Goal: Task Accomplishment & Management: Use online tool/utility

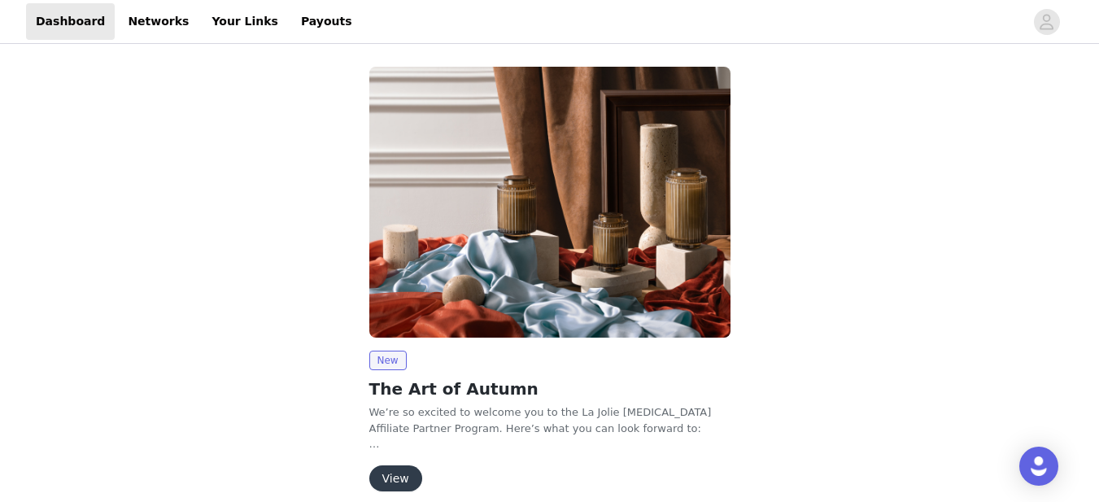
click at [400, 470] on button "View" at bounding box center [395, 478] width 53 height 26
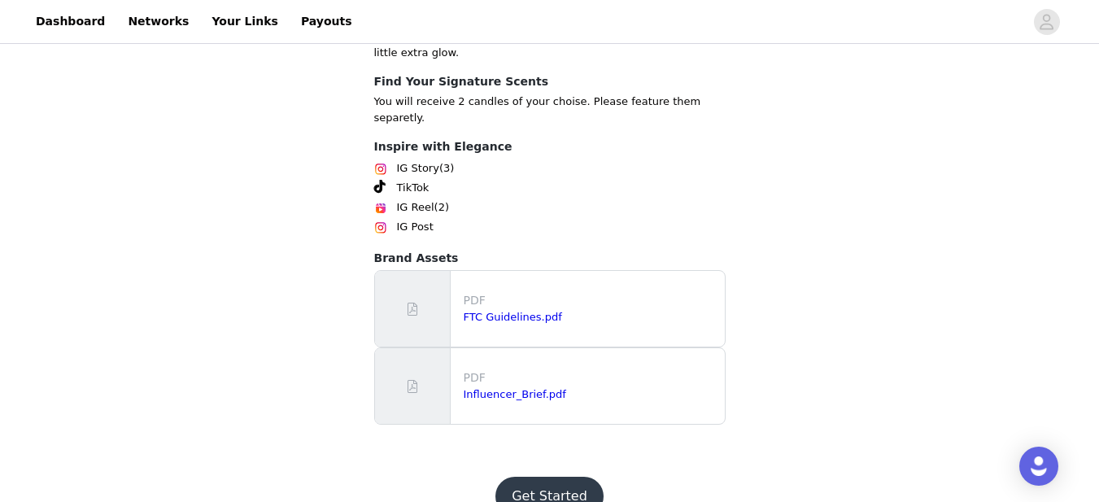
scroll to position [531, 0]
click at [553, 475] on button "Get Started" at bounding box center [549, 494] width 108 height 39
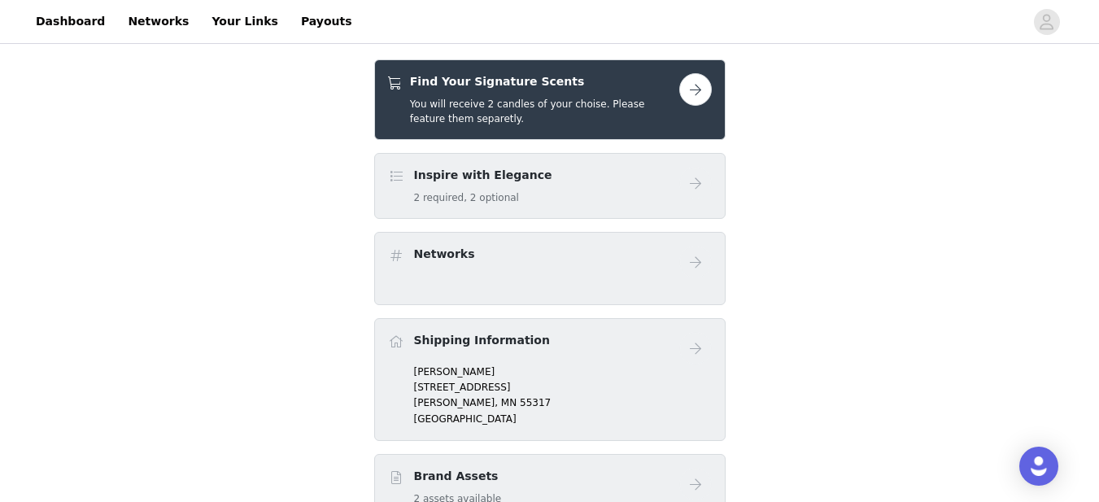
scroll to position [242, 0]
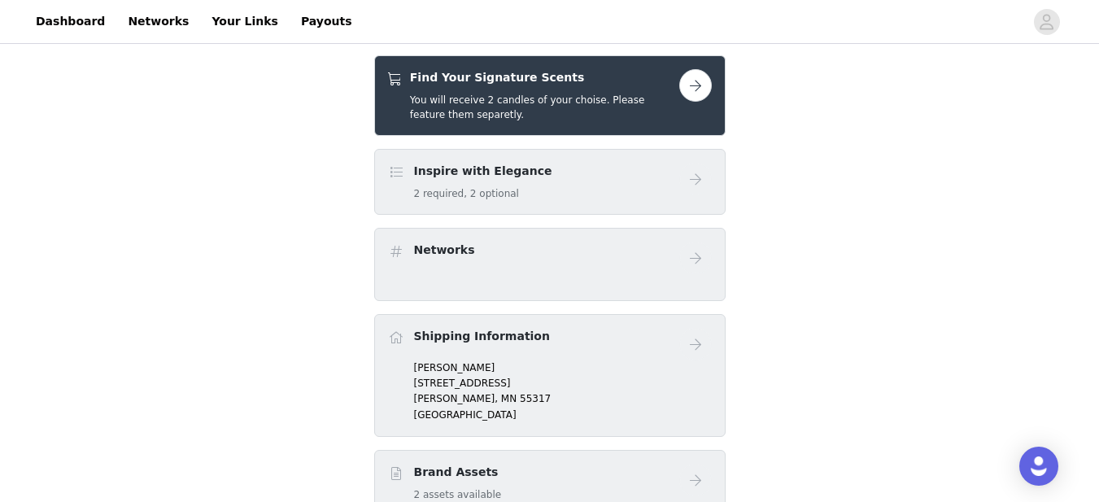
click at [698, 85] on button "button" at bounding box center [695, 85] width 33 height 33
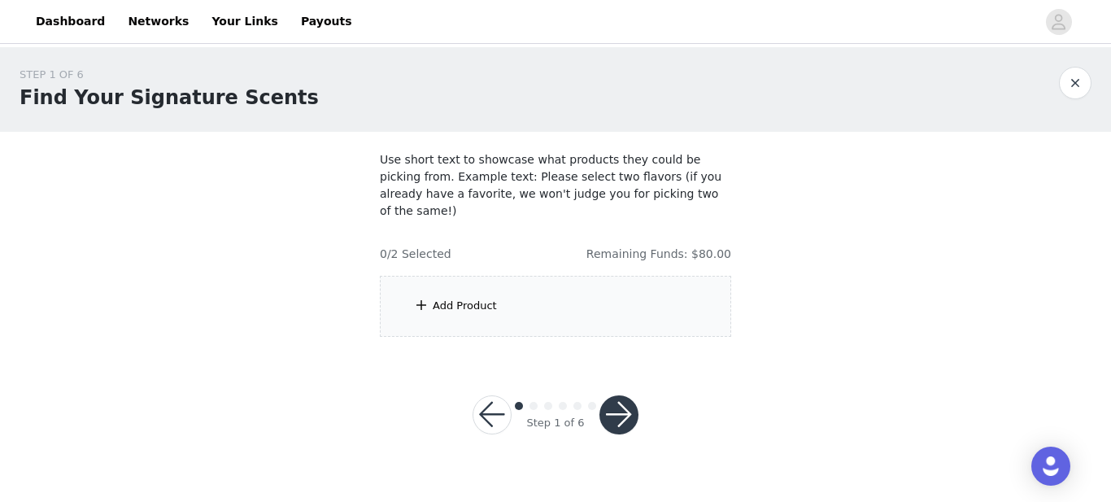
click at [472, 298] on div "Add Product" at bounding box center [465, 306] width 64 height 16
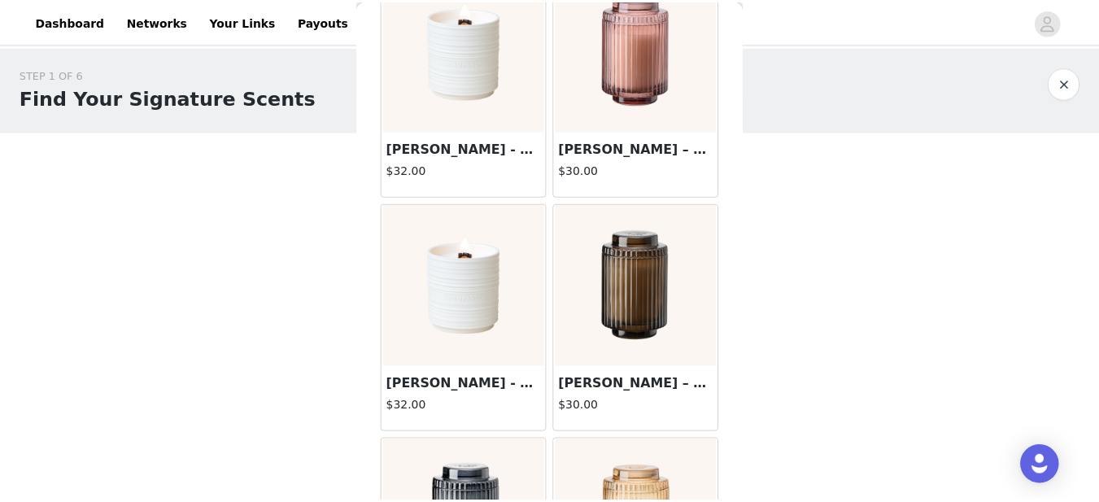
scroll to position [116, 0]
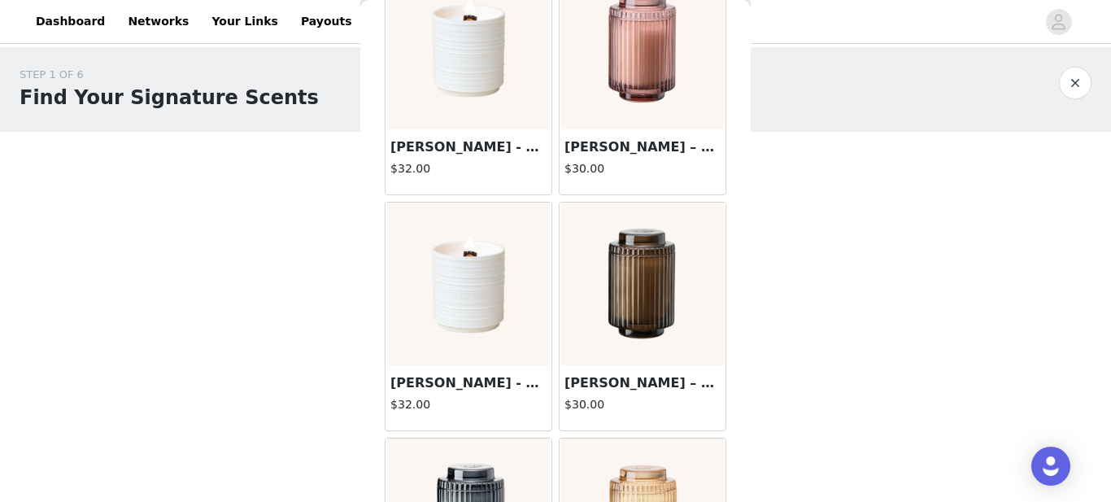
click at [459, 315] on img at bounding box center [468, 284] width 163 height 163
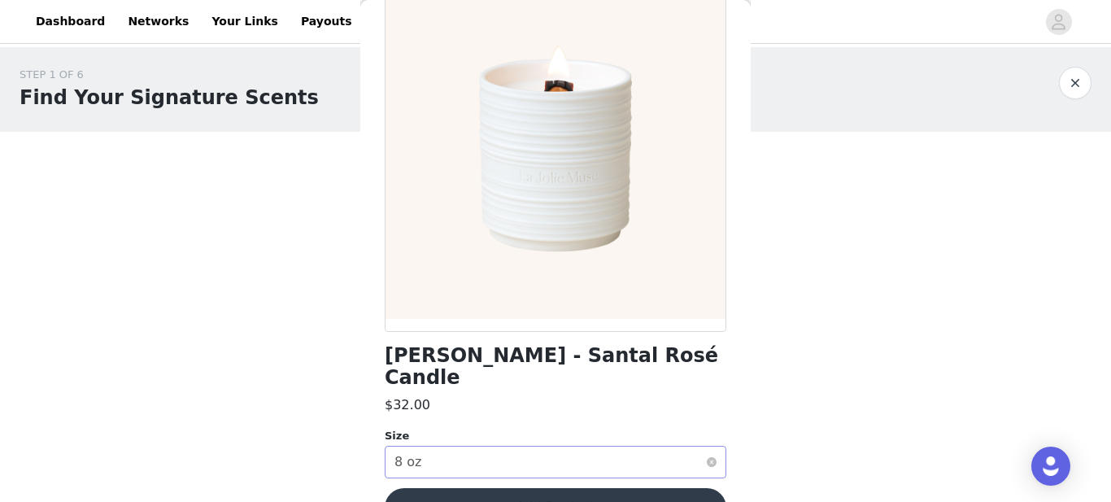
click at [618, 447] on div "Select size 8 oz" at bounding box center [551, 462] width 312 height 31
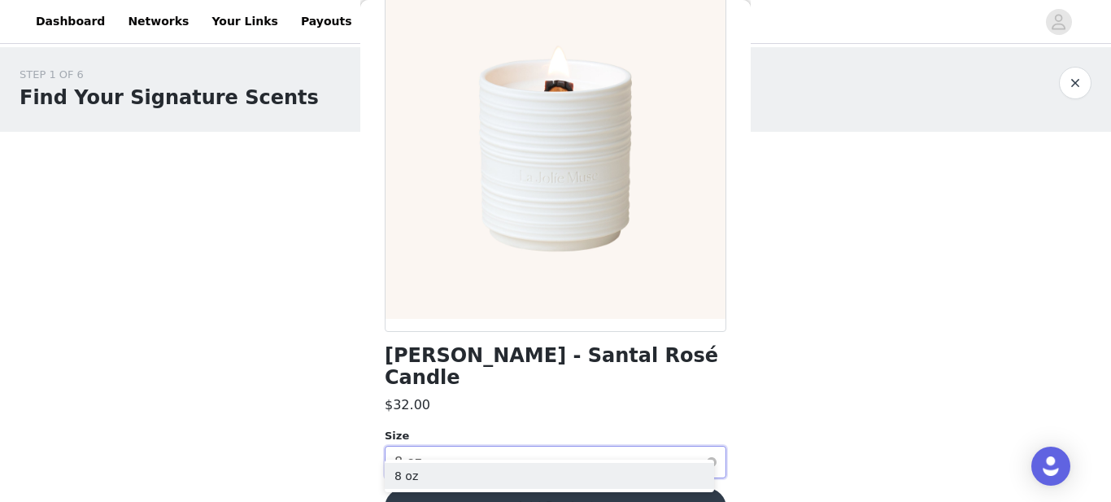
click at [619, 453] on div "Select size 8 oz" at bounding box center [551, 462] width 312 height 31
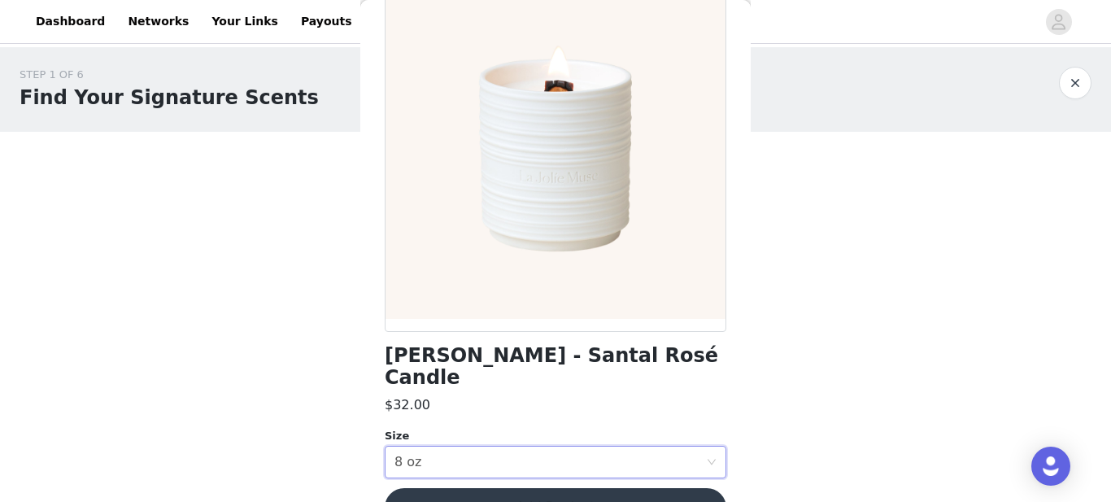
click at [613, 488] on button "Add Product" at bounding box center [556, 507] width 342 height 39
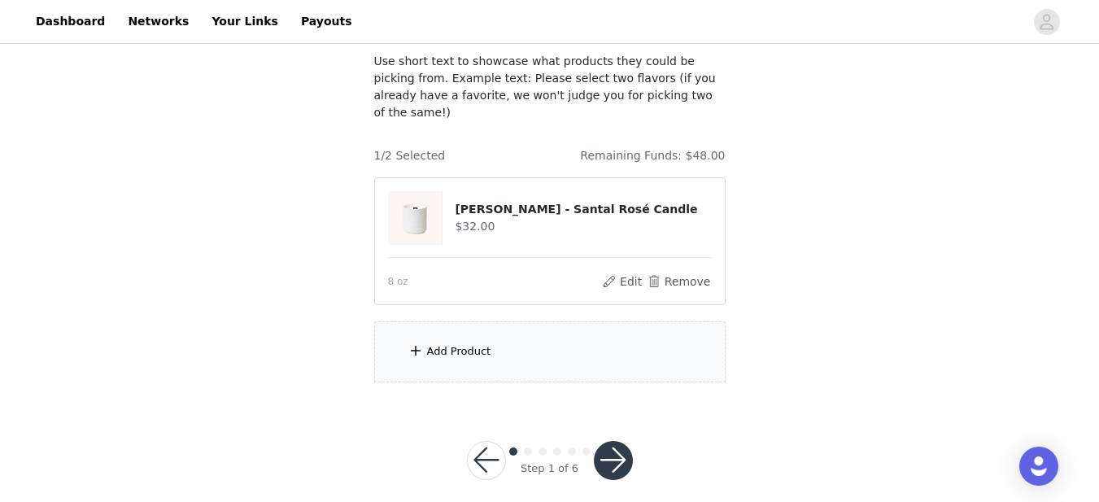
scroll to position [0, 0]
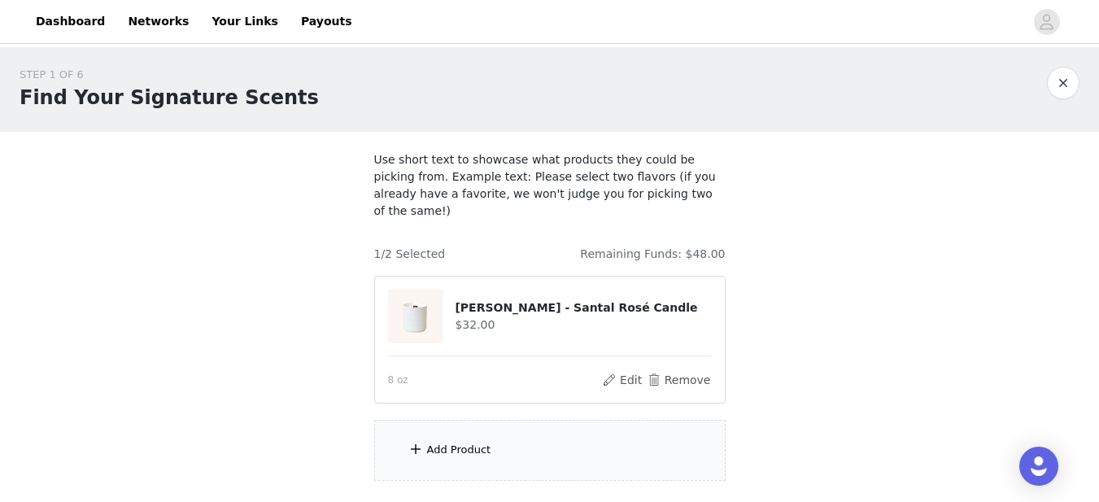
click at [414, 441] on span at bounding box center [416, 449] width 16 height 20
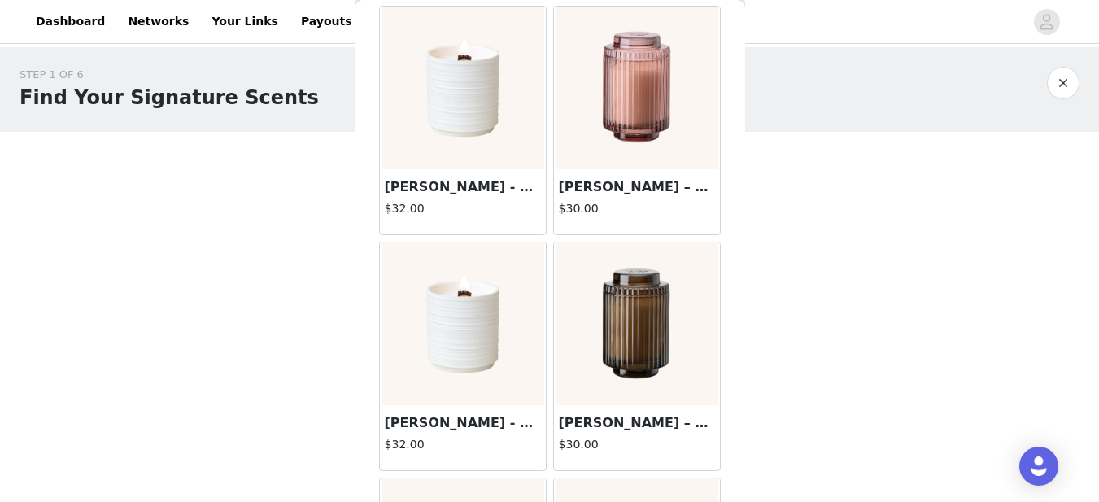
scroll to position [74, 0]
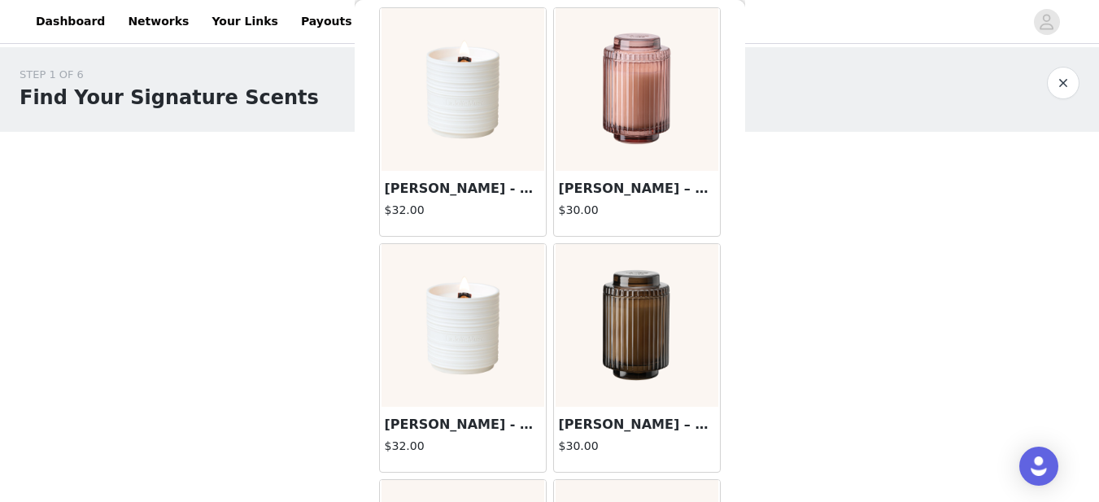
click at [621, 108] on img at bounding box center [637, 89] width 163 height 163
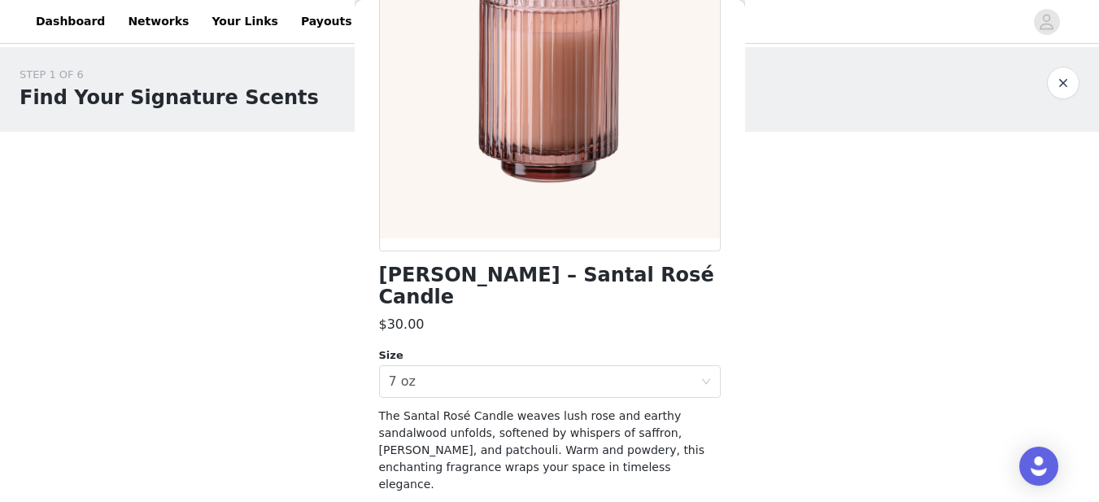
scroll to position [216, 0]
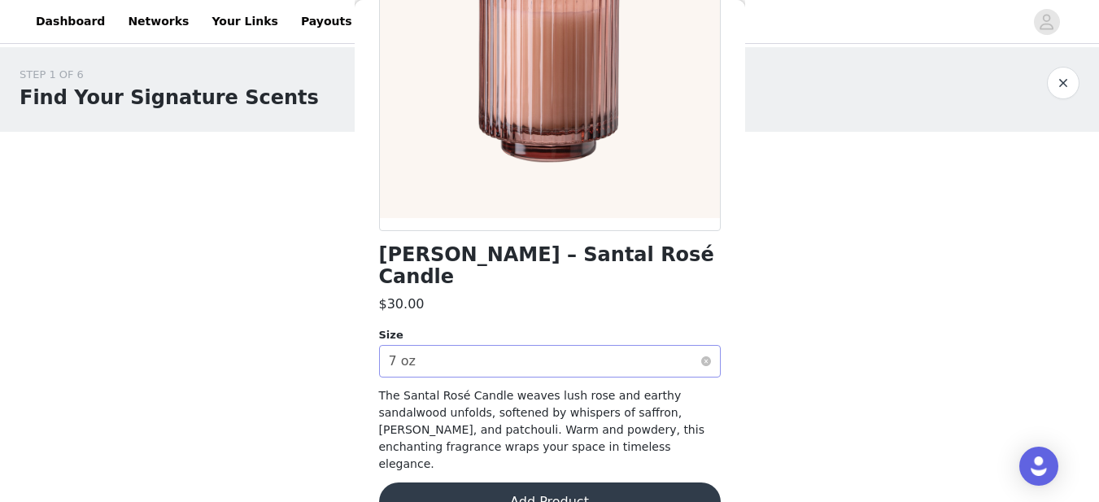
click at [665, 346] on div "Select size 7 oz" at bounding box center [545, 361] width 312 height 31
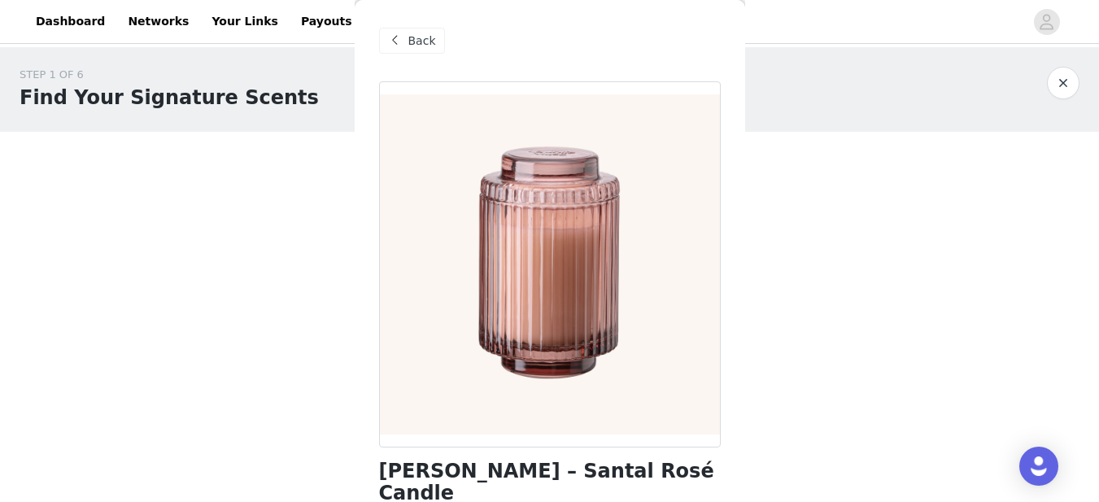
click at [407, 38] on div "Back" at bounding box center [412, 41] width 66 height 26
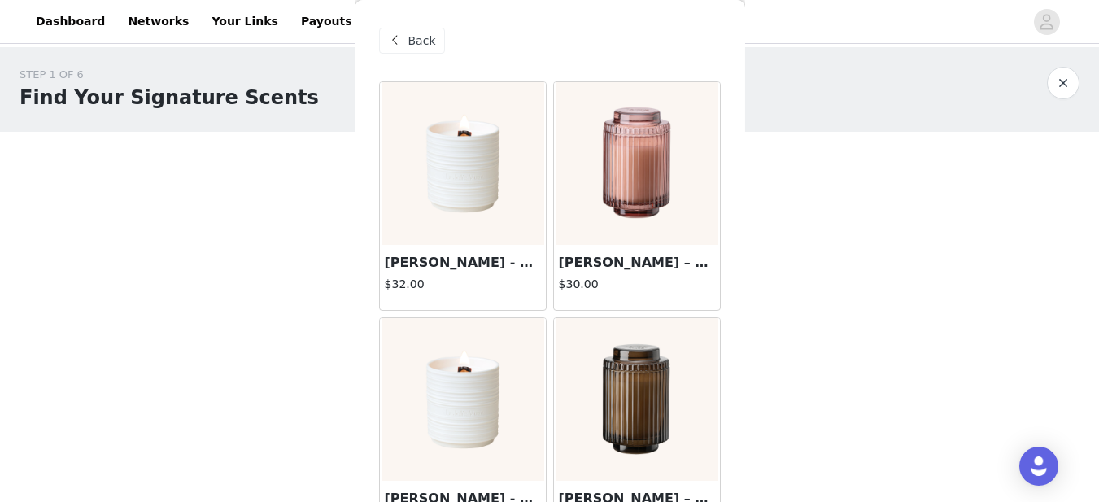
click at [450, 196] on img at bounding box center [462, 163] width 163 height 163
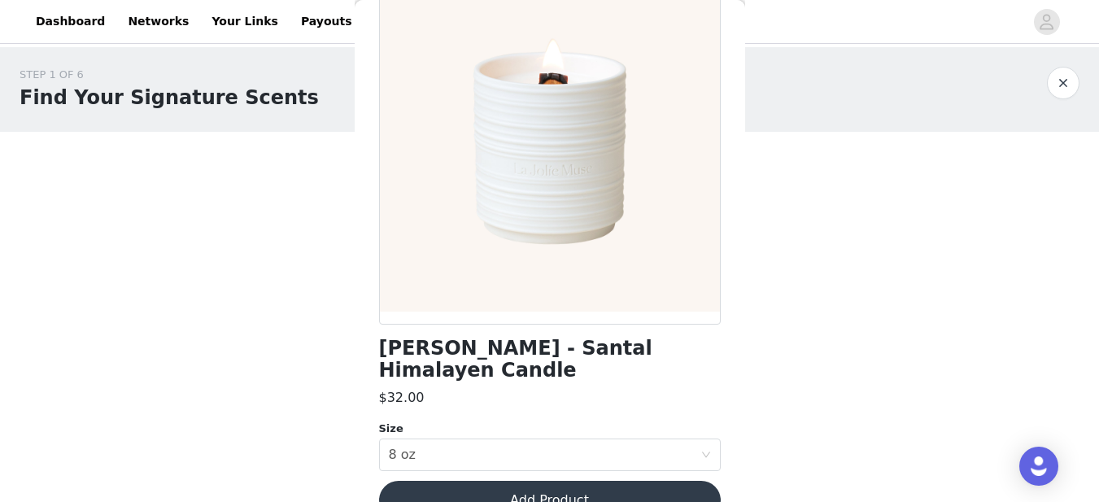
scroll to position [138, 0]
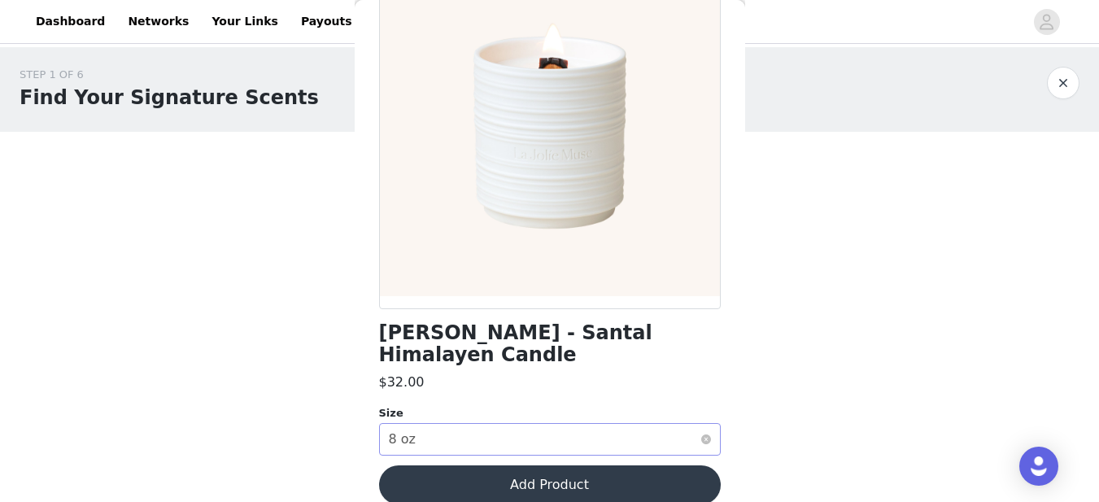
click at [619, 424] on div "Select size 8 oz" at bounding box center [545, 439] width 312 height 31
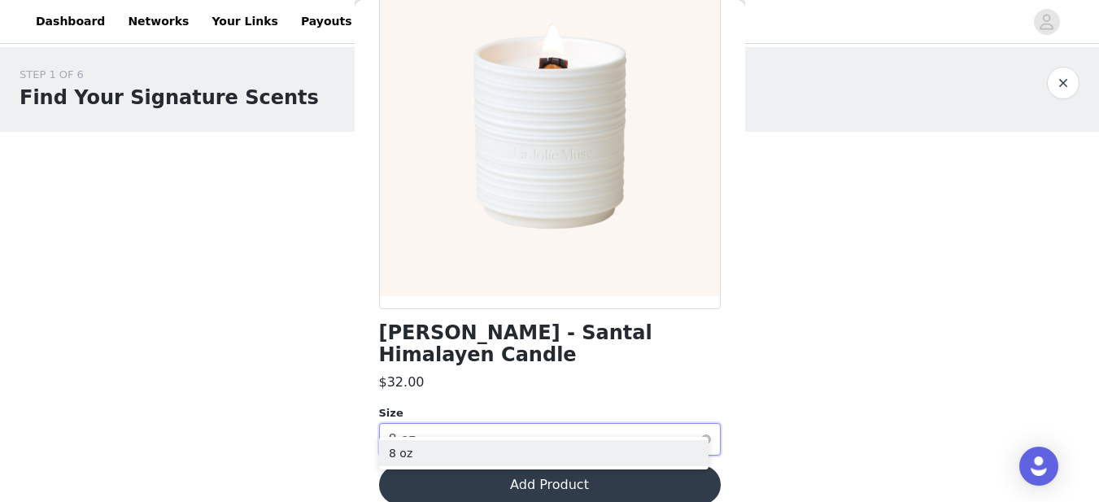
click at [619, 424] on div "Select size 8 oz" at bounding box center [545, 439] width 312 height 31
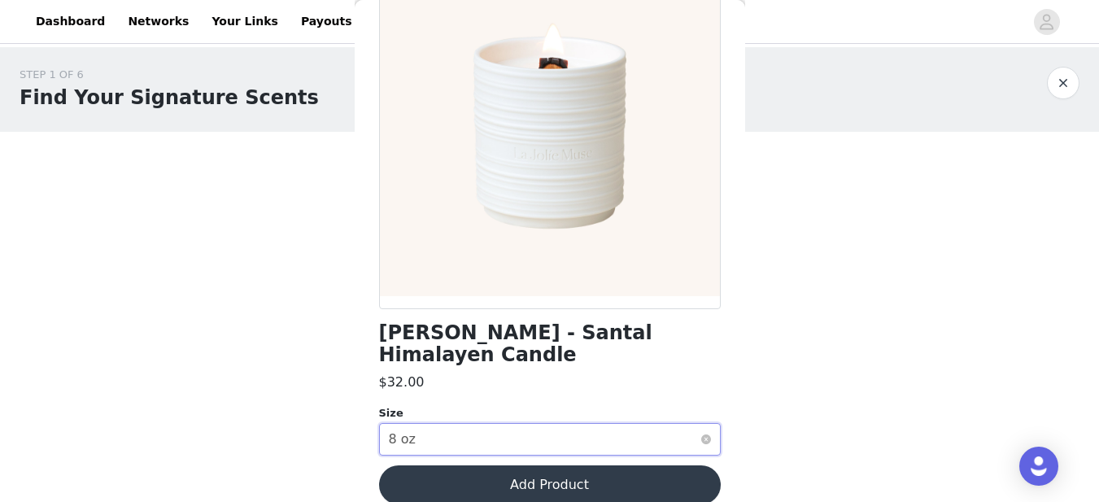
click at [619, 424] on div "Select size 8 oz" at bounding box center [545, 439] width 312 height 31
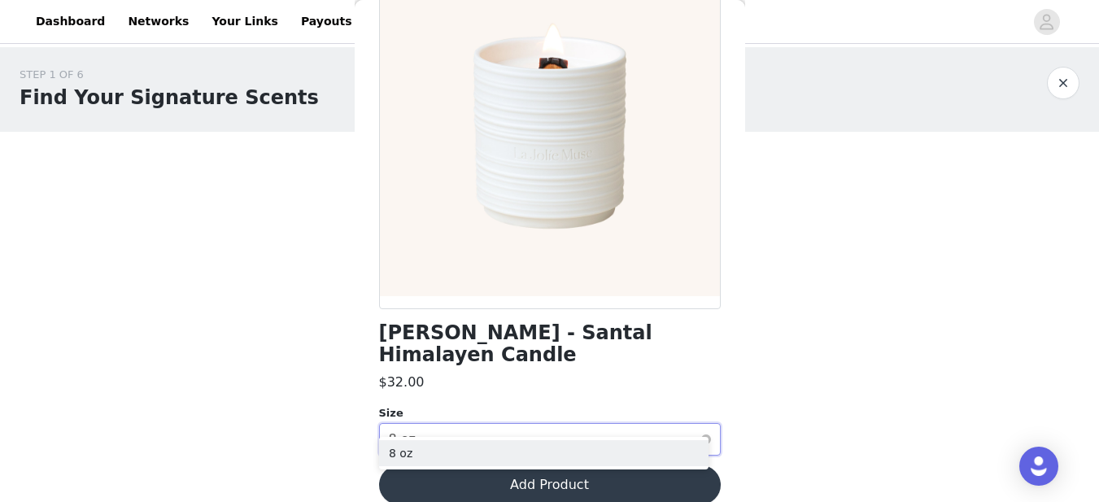
click at [619, 424] on div "Select size 8 oz" at bounding box center [545, 439] width 312 height 31
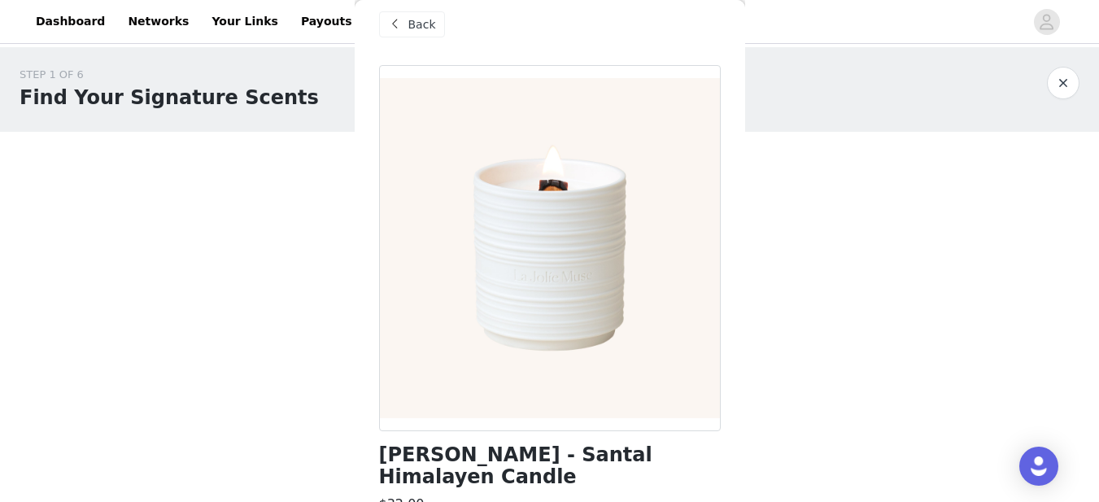
scroll to position [0, 0]
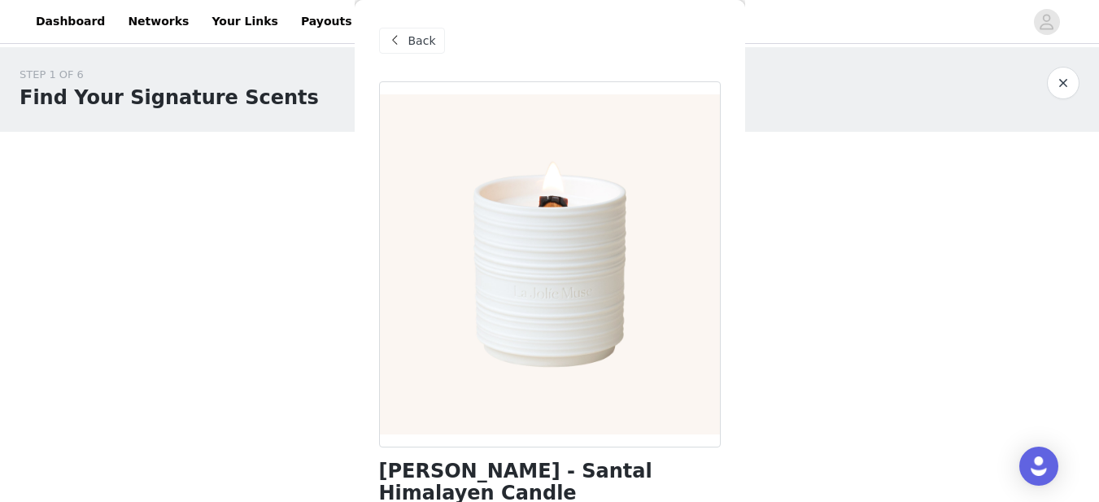
click at [432, 40] on div "Back" at bounding box center [412, 41] width 66 height 26
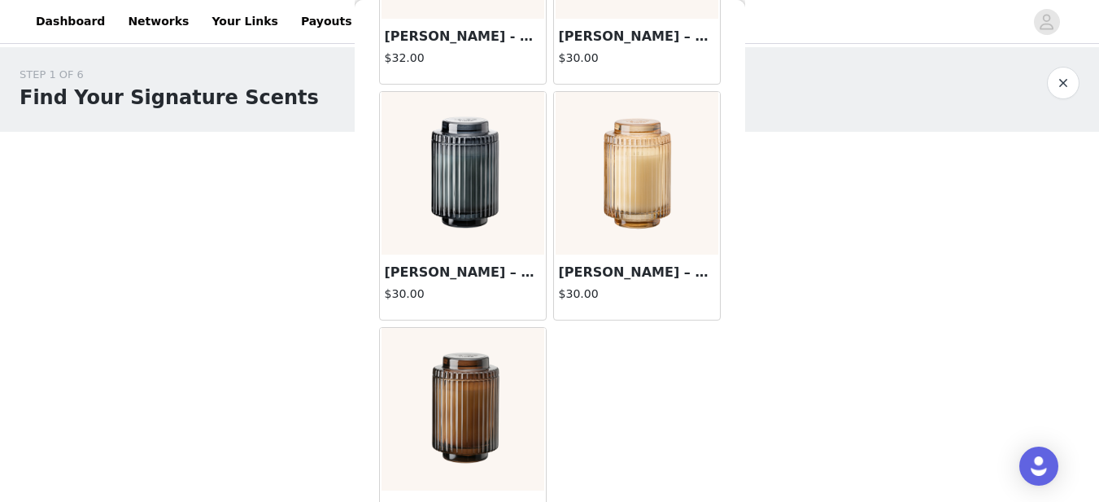
scroll to position [485, 0]
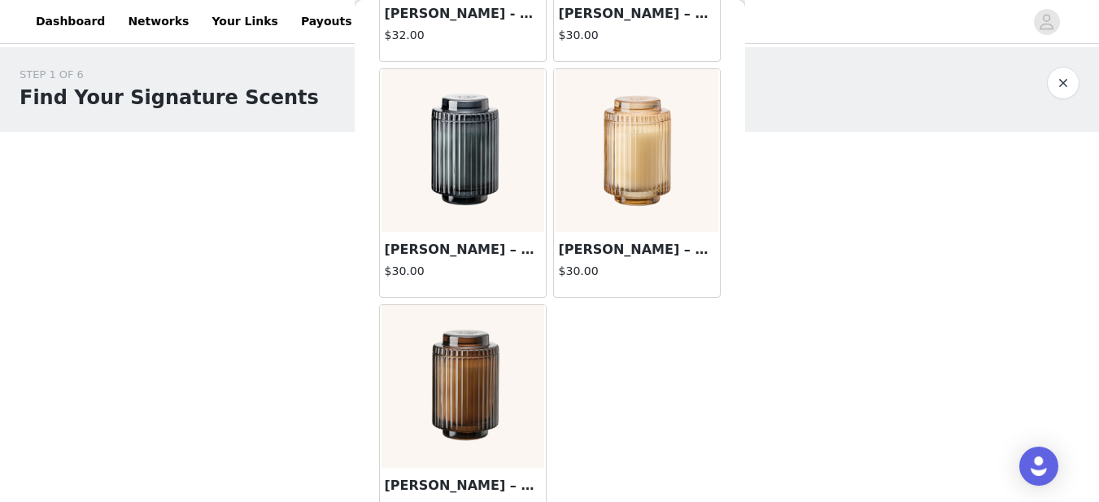
click at [638, 190] on img at bounding box center [637, 150] width 163 height 163
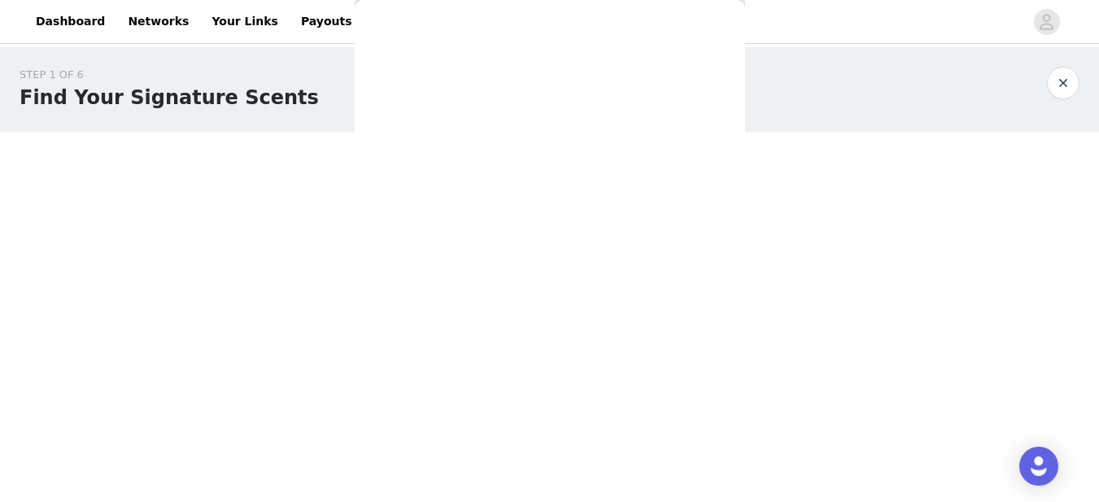
scroll to position [216, 0]
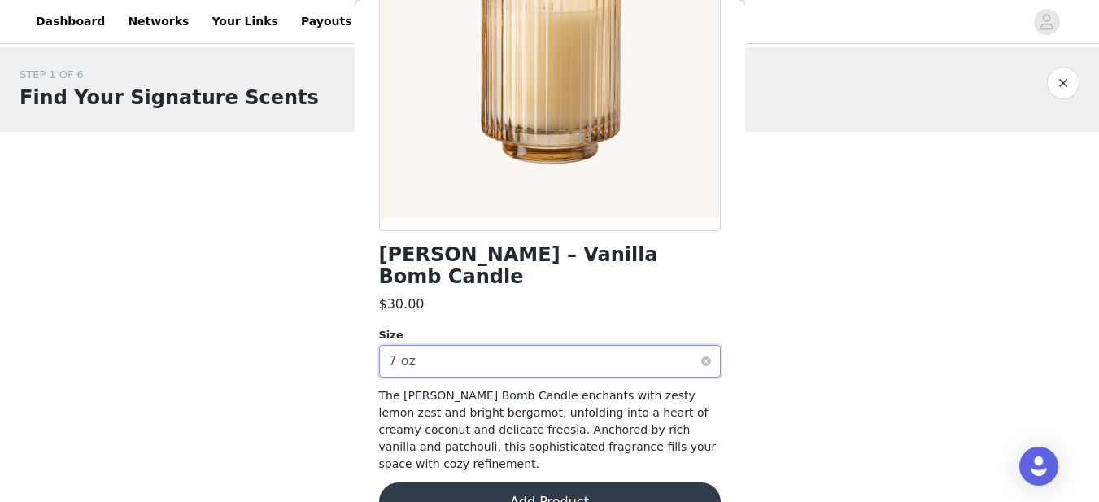
drag, startPoint x: 633, startPoint y: 351, endPoint x: 595, endPoint y: 338, distance: 40.4
click at [595, 346] on div "Select size 7 oz" at bounding box center [545, 361] width 312 height 31
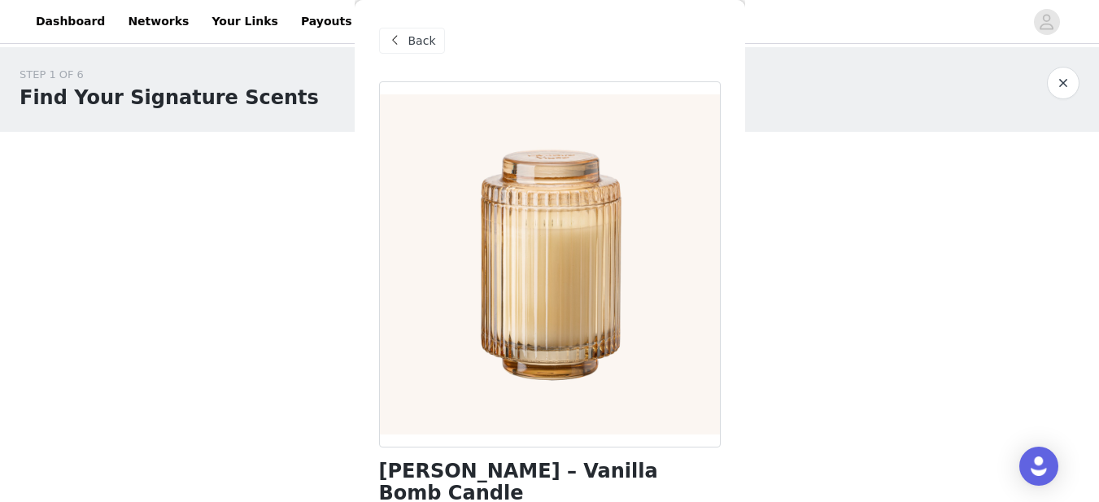
click at [414, 36] on span "Back" at bounding box center [422, 41] width 28 height 17
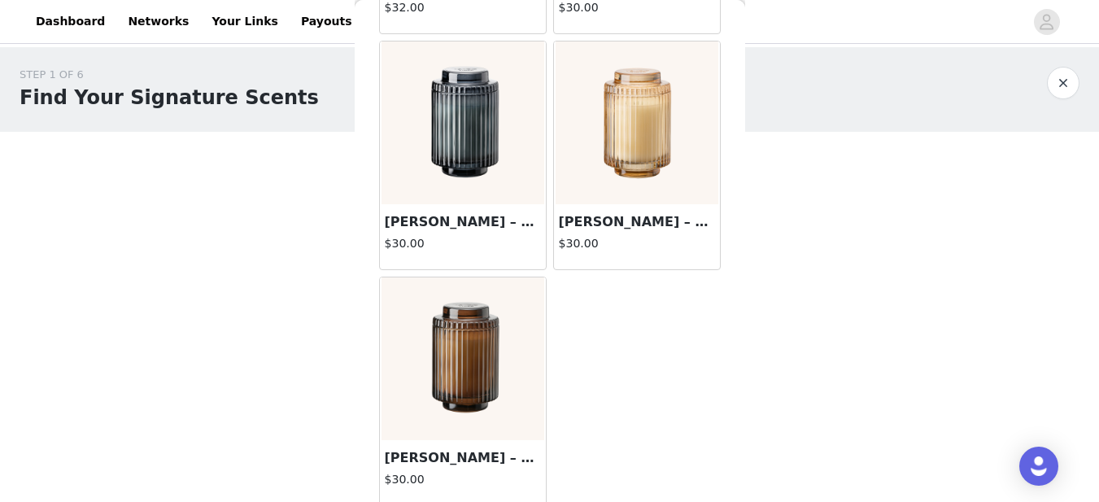
scroll to position [520, 0]
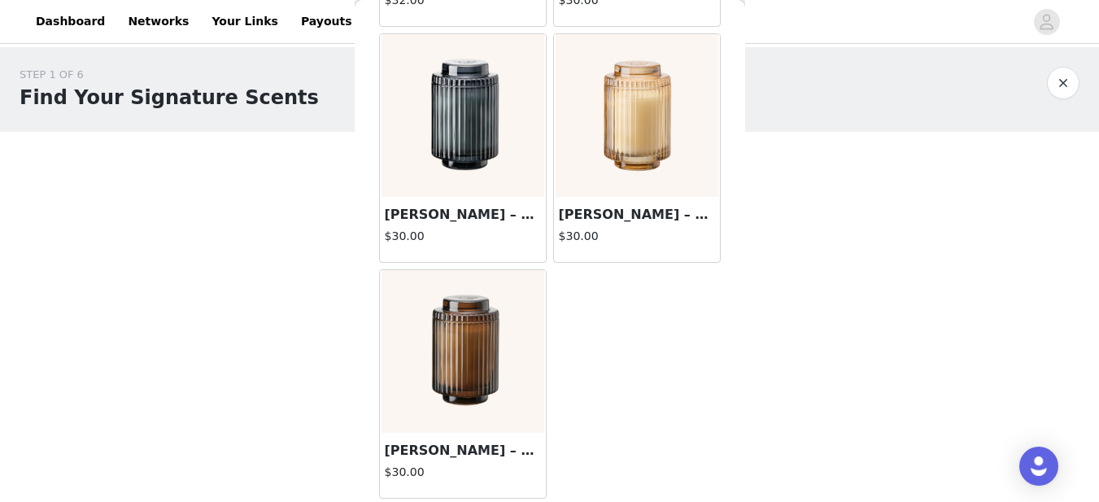
click at [464, 129] on img at bounding box center [462, 115] width 163 height 163
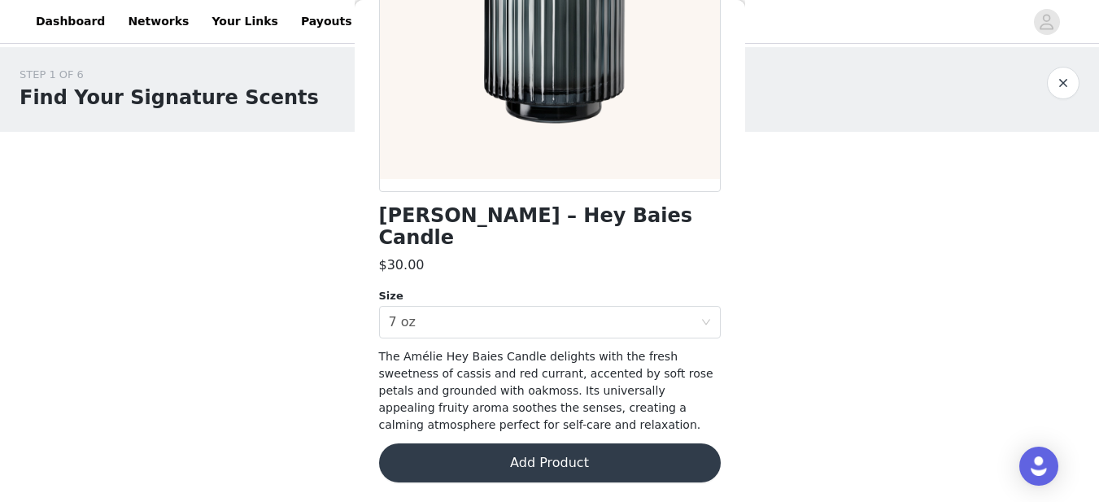
scroll to position [233, 0]
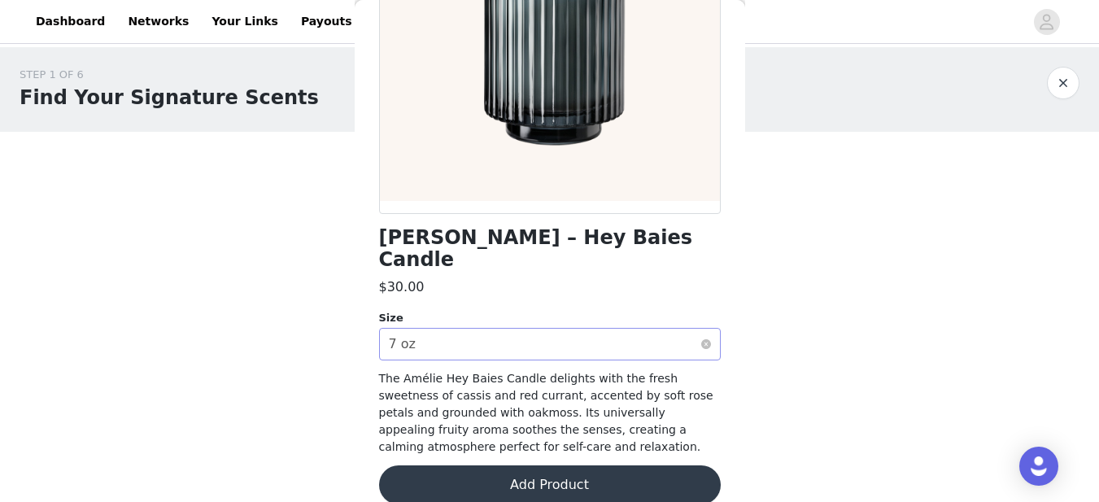
click at [549, 329] on div "Select size 7 oz" at bounding box center [545, 344] width 312 height 31
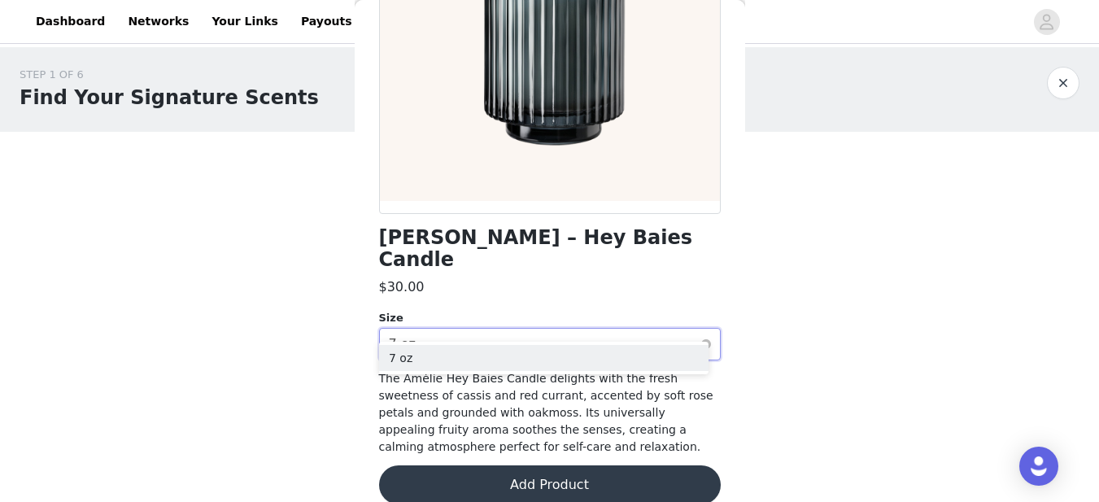
click at [549, 329] on div "Select size 7 oz" at bounding box center [545, 344] width 312 height 31
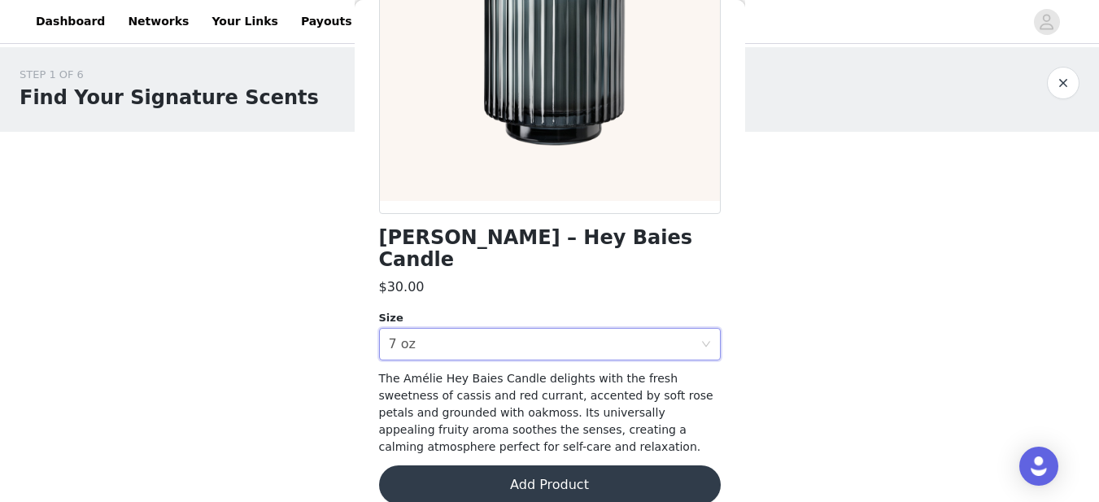
click at [560, 465] on button "Add Product" at bounding box center [550, 484] width 342 height 39
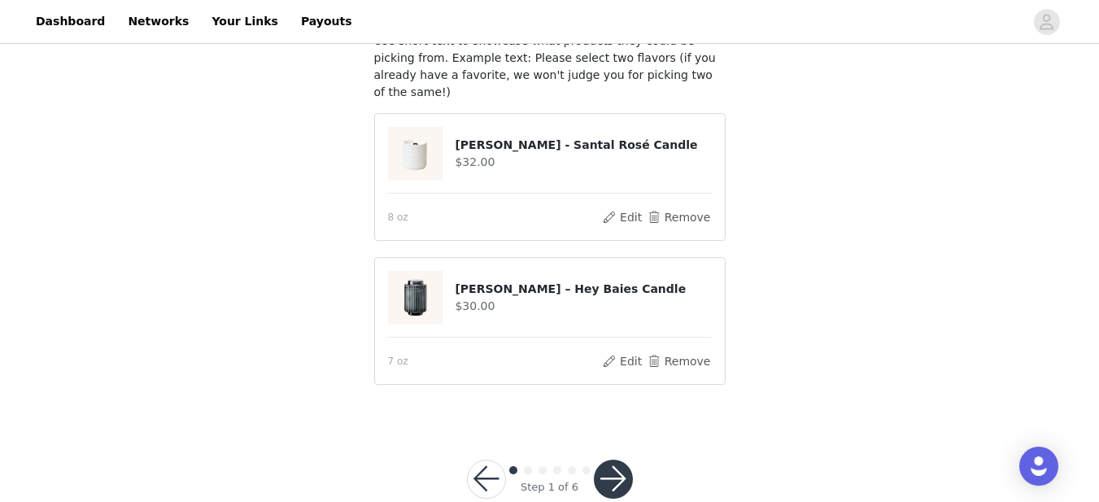
scroll to position [137, 0]
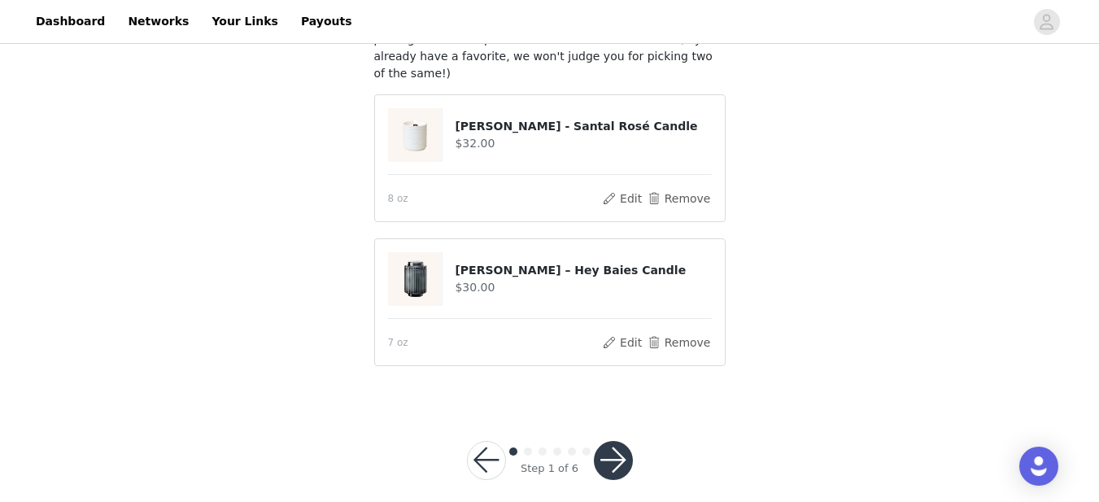
click at [610, 441] on button "button" at bounding box center [613, 460] width 39 height 39
